Goal: Transaction & Acquisition: Purchase product/service

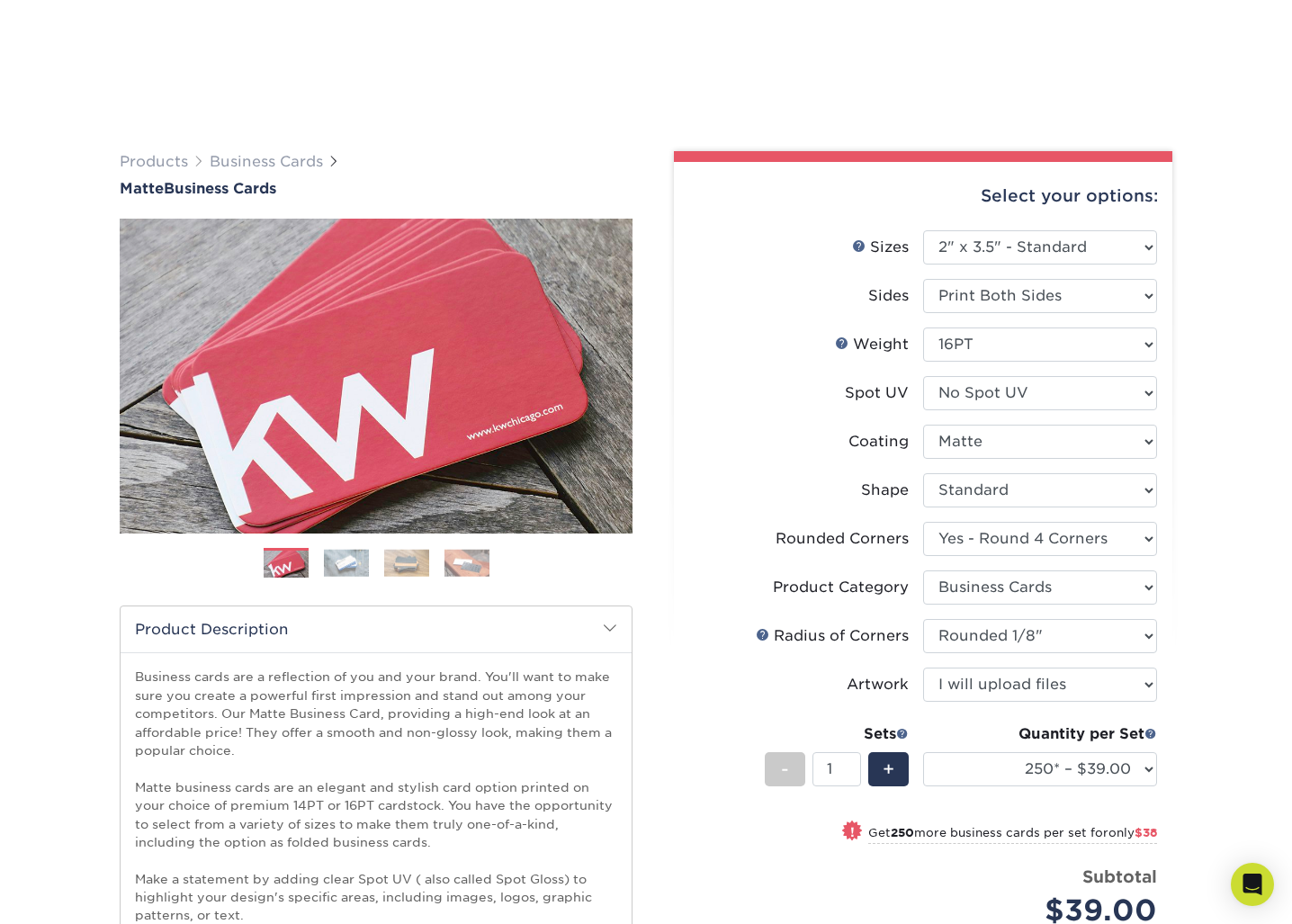
select select "2.00x3.50"
select select "7672df9e-0e0a-464d-8e1f-920c575e4da3"
select select "3b5148f1-0588-4f88-a218-97bcfdce65c1"
select select "589680c7-ee9a-431b-9d12-d7aeb1386a97"
select select "upload"
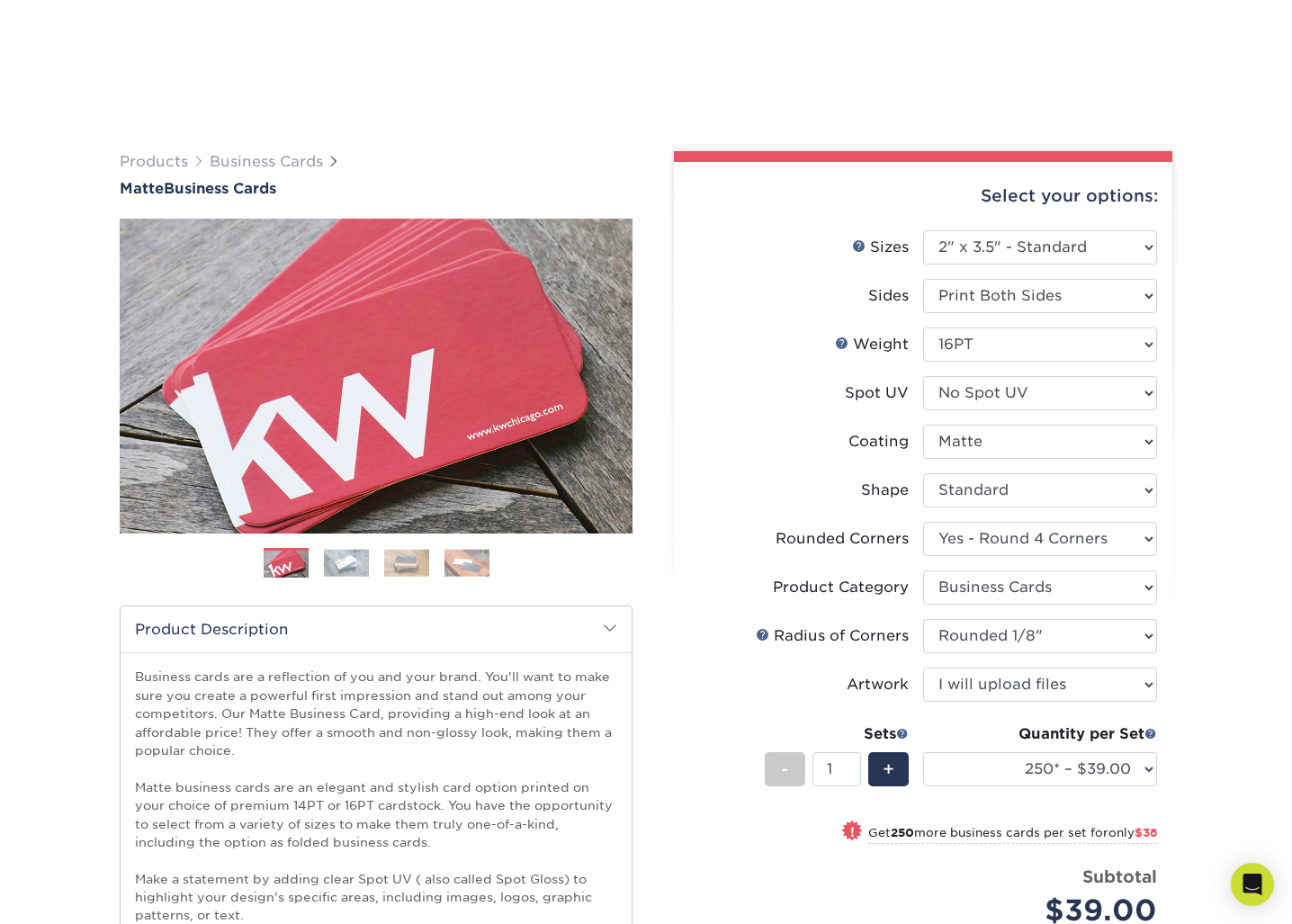
select select "250* – $39.00"
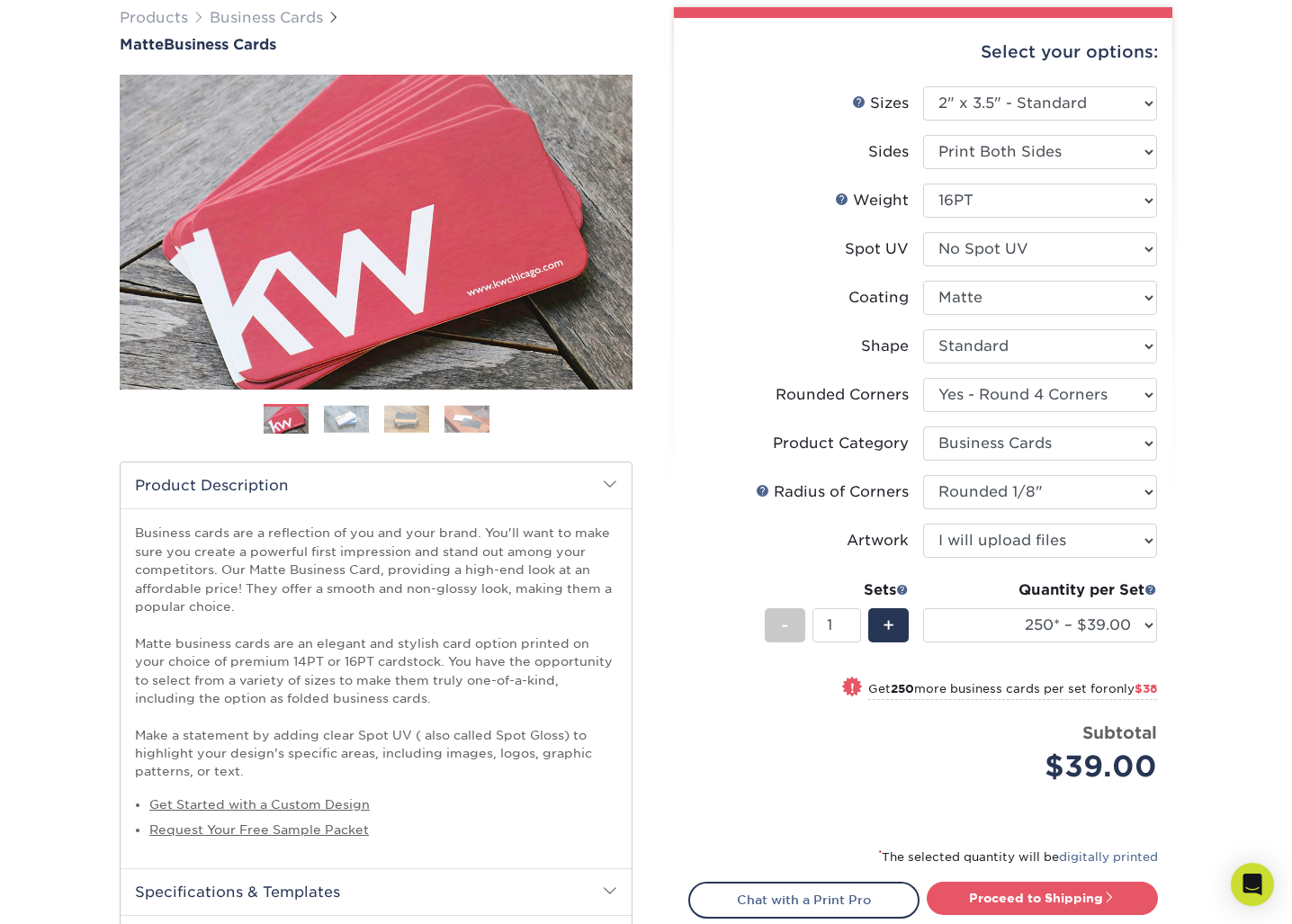
scroll to position [138, 0]
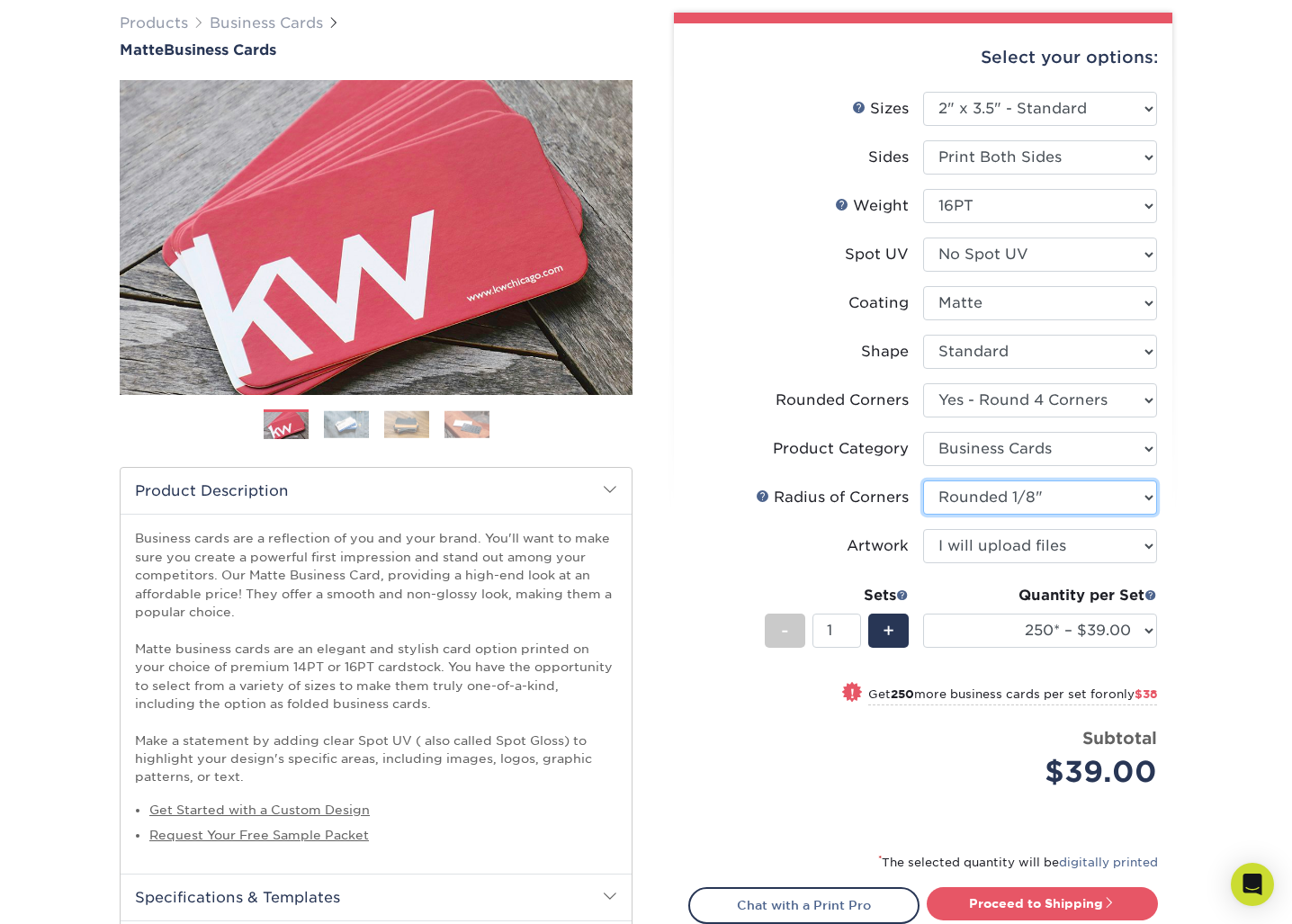
click at [1033, 486] on select "Please Select Rounded 1/8" Rounded 1/4"" at bounding box center [1040, 497] width 234 height 34
click at [1082, 397] on select "Please Select Yes - Round 2 Corners Yes - Round 4 Corners No" at bounding box center [1040, 400] width 234 height 34
select select "0"
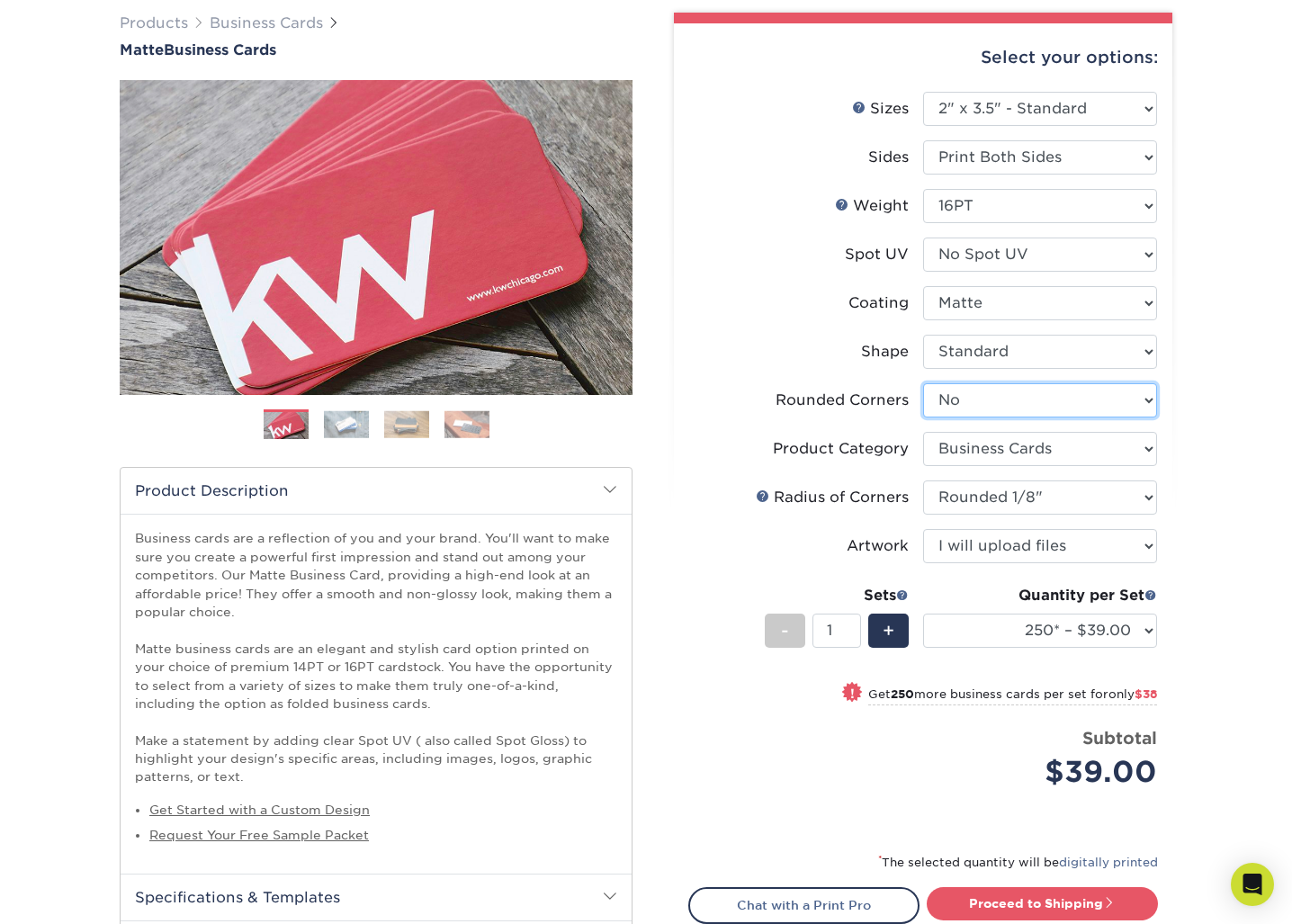
click at [923, 383] on select "Please Select Yes - Round 2 Corners Yes - Round 4 Corners No" at bounding box center [1040, 400] width 234 height 34
select select "-1"
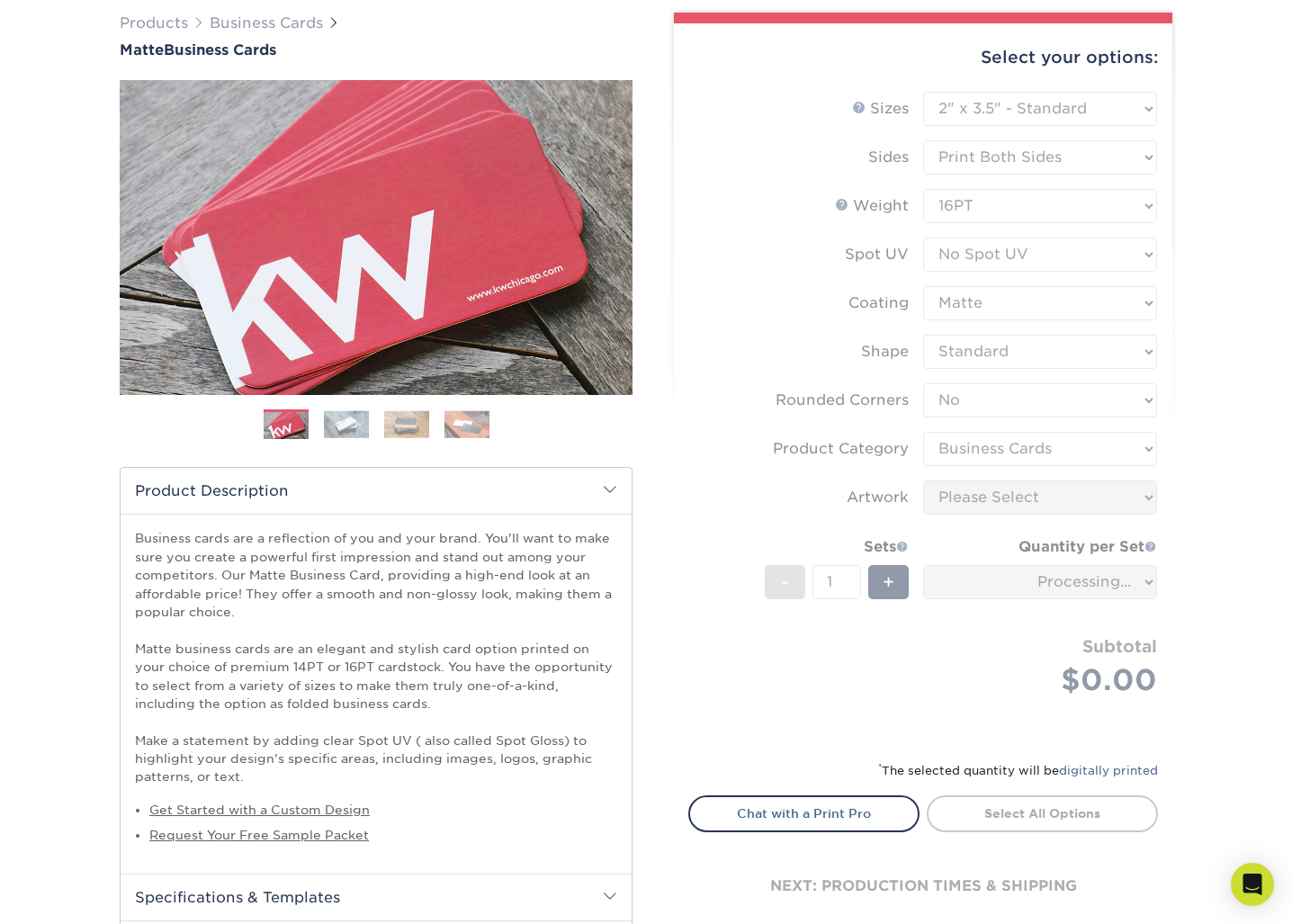
click at [1199, 458] on div "Products Business Cards Matte Business Cards Previous Next 100 $ 9" at bounding box center [646, 687] width 1292 height 1422
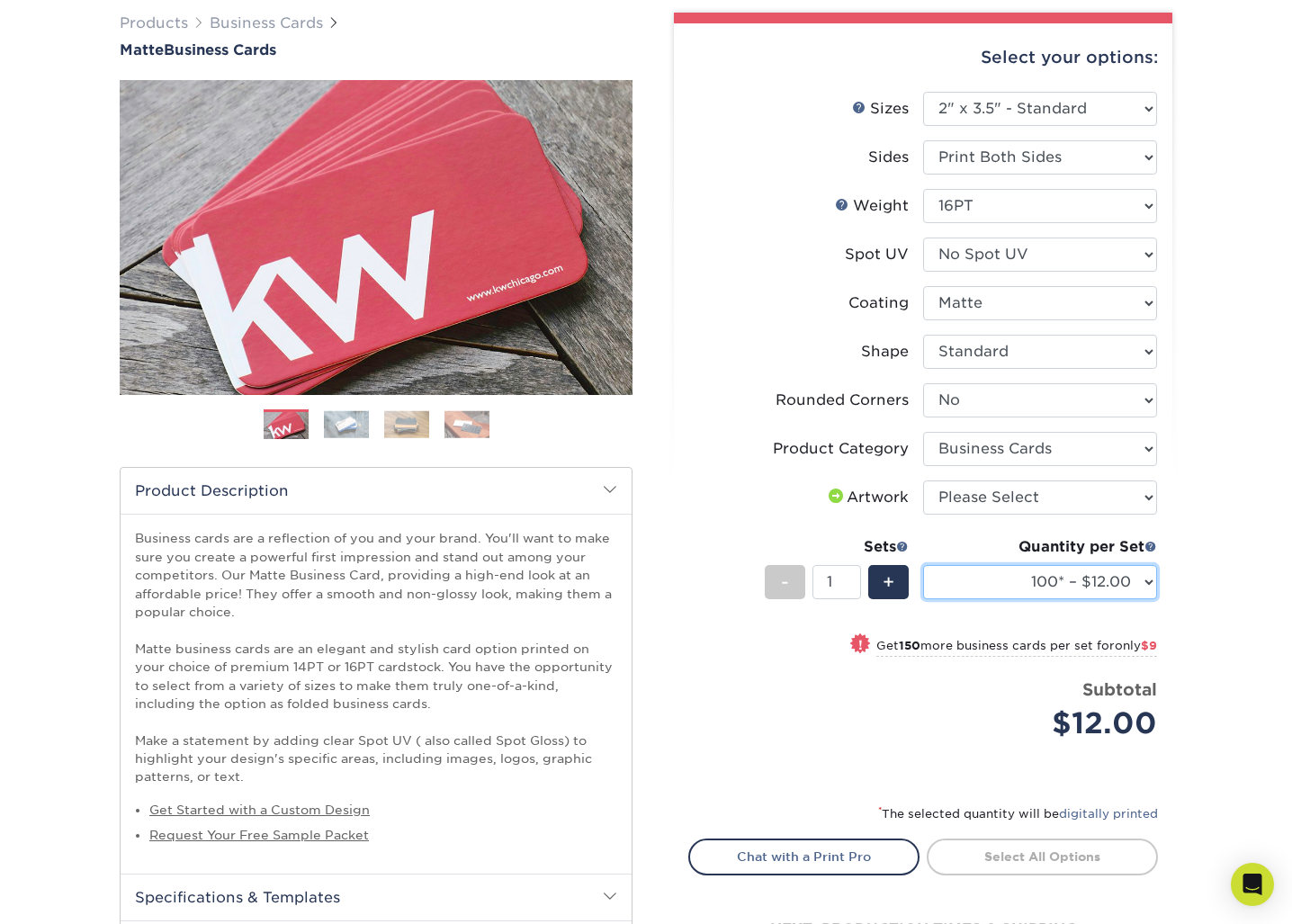
click at [1087, 587] on select "100* – $12.00 250* – $21.00 500 – $42.00 1000 – $53.00 (free shipping*) 2500 – …" at bounding box center [1040, 582] width 234 height 34
select select "250* – $21.00"
click at [923, 565] on select "100* – $12.00 250* – $21.00 500 – $42.00 1000 – $53.00 (free shipping*) 2500 – …" at bounding box center [1040, 582] width 234 height 34
click at [1222, 327] on div "Products Business Cards Matte Business Cards Previous Next 100 $ 9" at bounding box center [646, 687] width 1292 height 1422
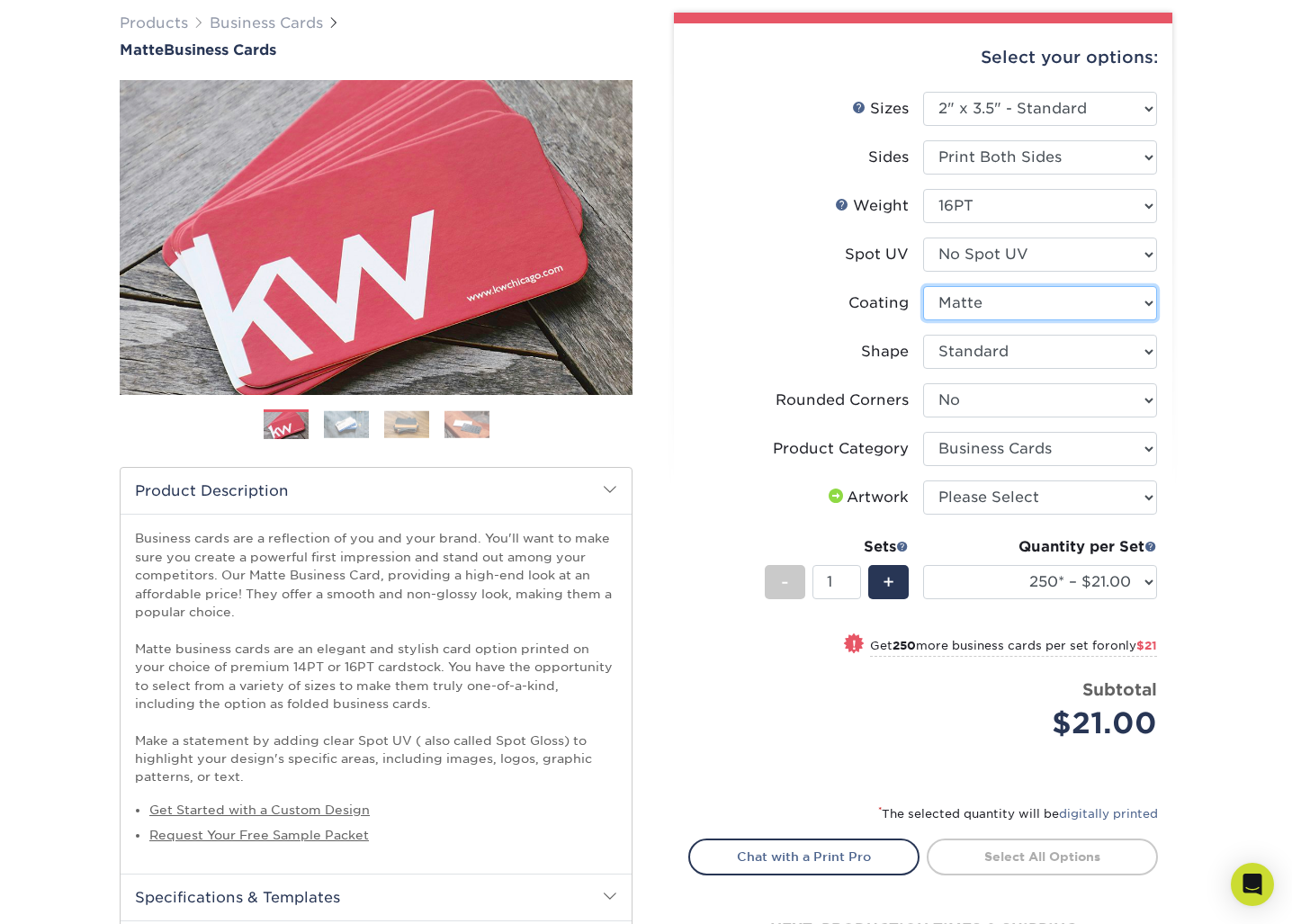
click at [1101, 302] on select at bounding box center [1040, 302] width 234 height 34
click at [1079, 347] on select "Please Select Standard Oval" at bounding box center [1040, 351] width 234 height 34
click at [1069, 408] on select "Please Select Yes - Round 2 Corners Yes - Round 4 Corners No" at bounding box center [1040, 400] width 234 height 34
select select "7672df9e-0e0a-464d-8e1f-920c575e4da3"
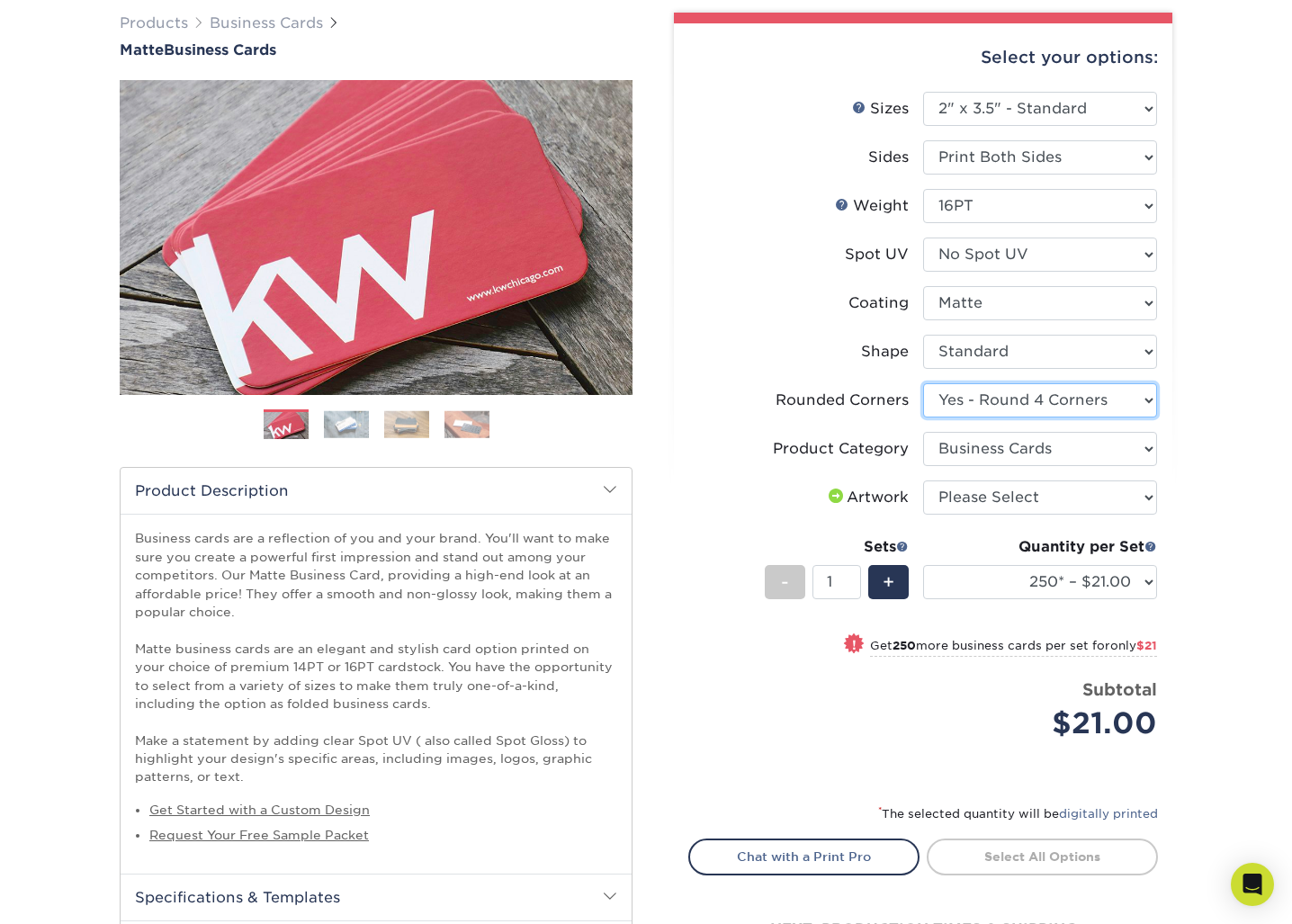
click at [923, 383] on select "Please Select Yes - Round 2 Corners Yes - Round 4 Corners No" at bounding box center [1040, 400] width 234 height 34
select select "-1"
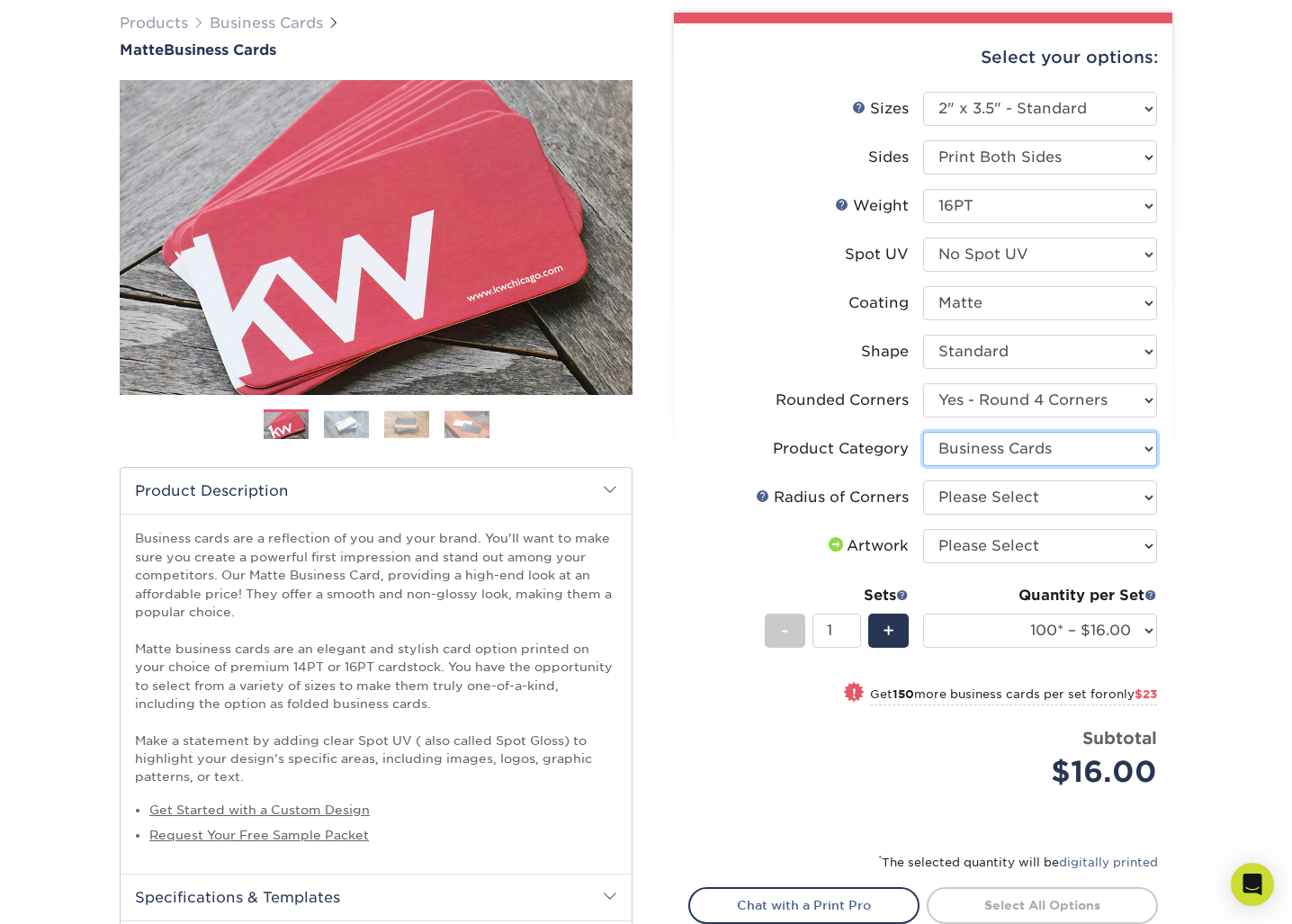
click at [1106, 448] on select "Please Select Business Cards" at bounding box center [1040, 448] width 234 height 34
click at [1083, 506] on select "Please Select Rounded 1/8" Rounded 1/4"" at bounding box center [1040, 497] width 234 height 34
select select "479fbfe7-6a0c-4895-8c9a-81739b7486c9"
click at [923, 481] on select "Please Select Rounded 1/8" Rounded 1/4"" at bounding box center [1040, 497] width 234 height 34
click at [1228, 535] on div "Products Business Cards Matte Business Cards Previous Next 100 $ 9" at bounding box center [646, 687] width 1292 height 1422
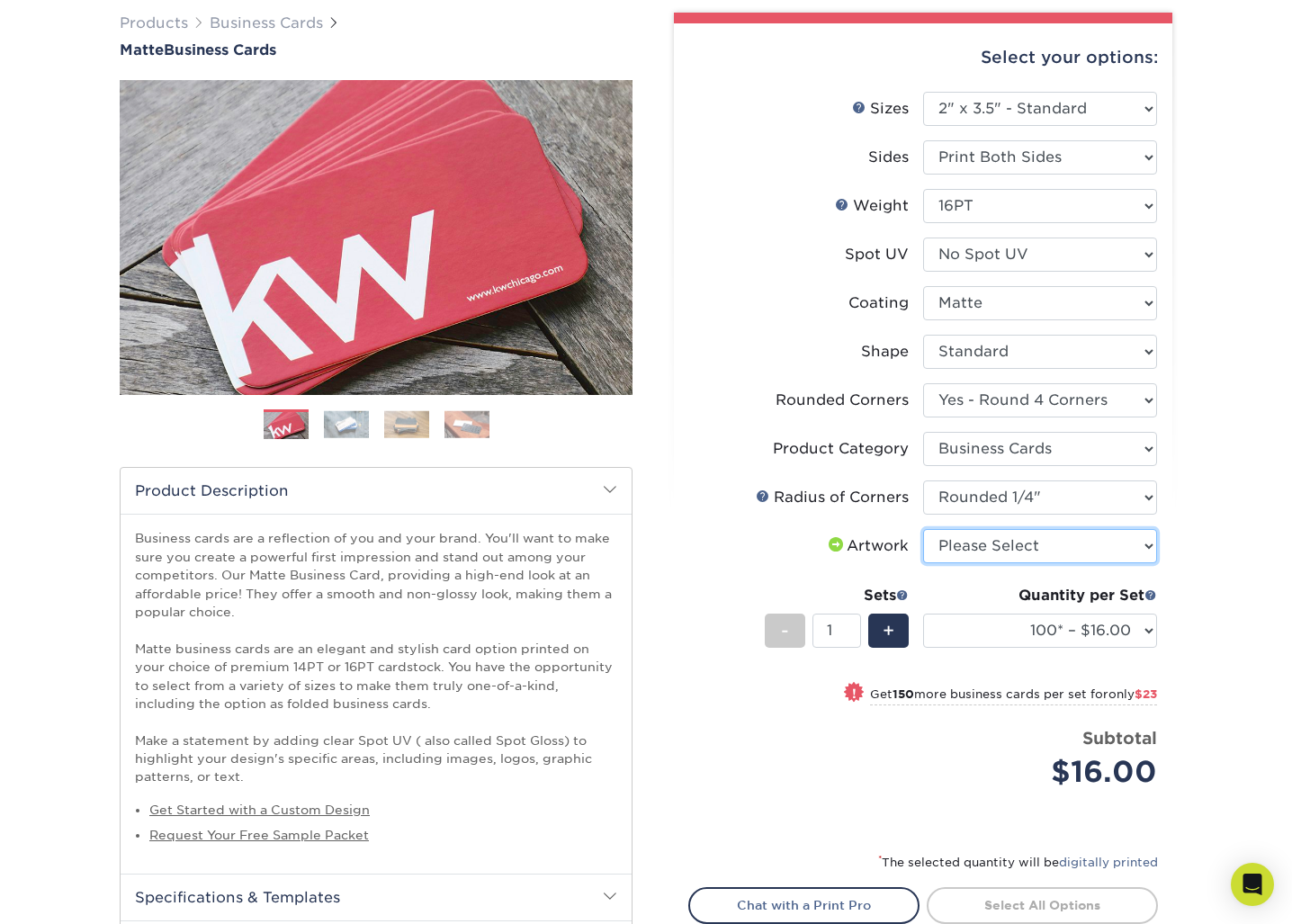
click at [1109, 538] on select "Please Select I will upload files I need a design - $100" at bounding box center [1040, 546] width 234 height 34
select select "upload"
click at [923, 529] on select "Please Select I will upload files I need a design - $100" at bounding box center [1040, 546] width 234 height 34
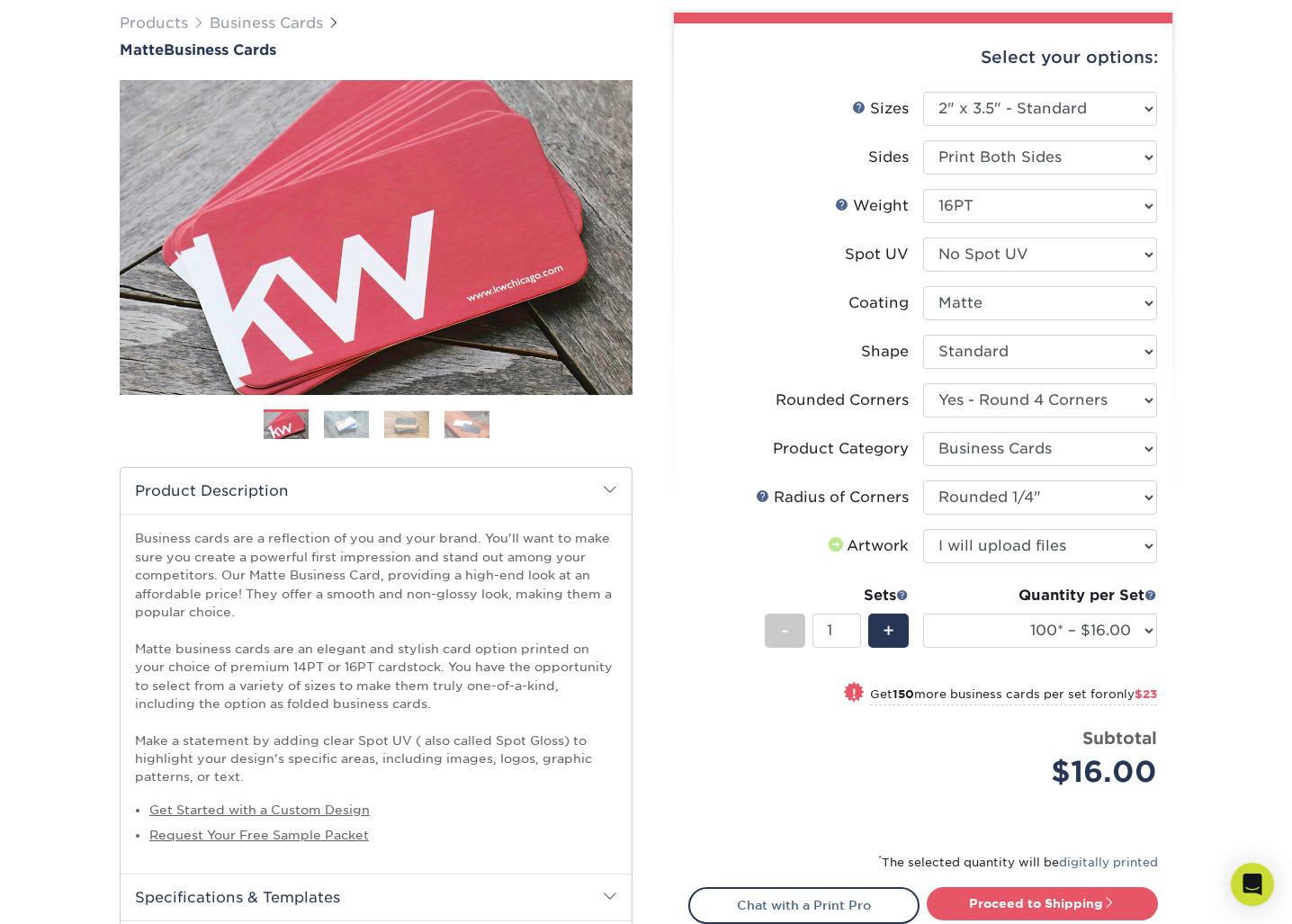
click at [1207, 552] on div "Products Business Cards Matte Business Cards Previous Next 100 $ 9" at bounding box center [646, 687] width 1292 height 1422
click at [1086, 397] on select "Please Select Yes - Round 2 Corners Yes - Round 4 Corners No" at bounding box center [1040, 400] width 234 height 34
select select "0"
click at [923, 383] on select "Please Select Yes - Round 2 Corners Yes - Round 4 Corners No" at bounding box center [1040, 400] width 234 height 34
select select "-1"
